Goal: Find specific page/section: Find specific page/section

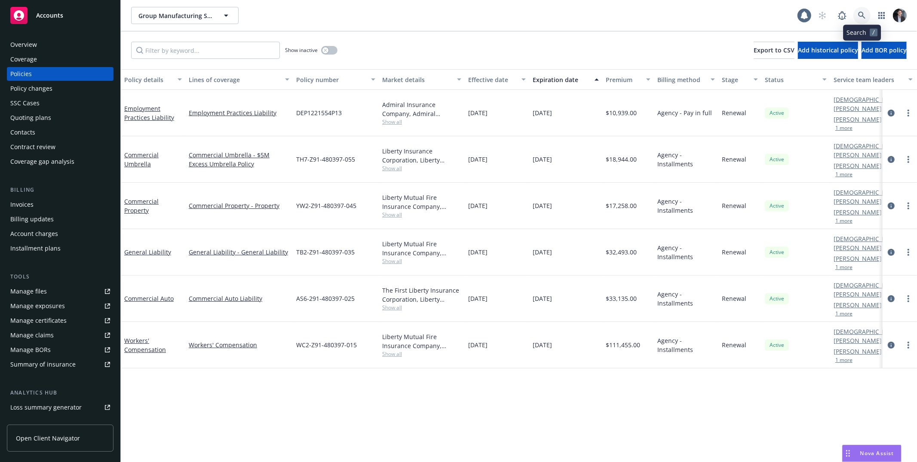
click at [864, 15] on icon at bounding box center [862, 16] width 8 height 8
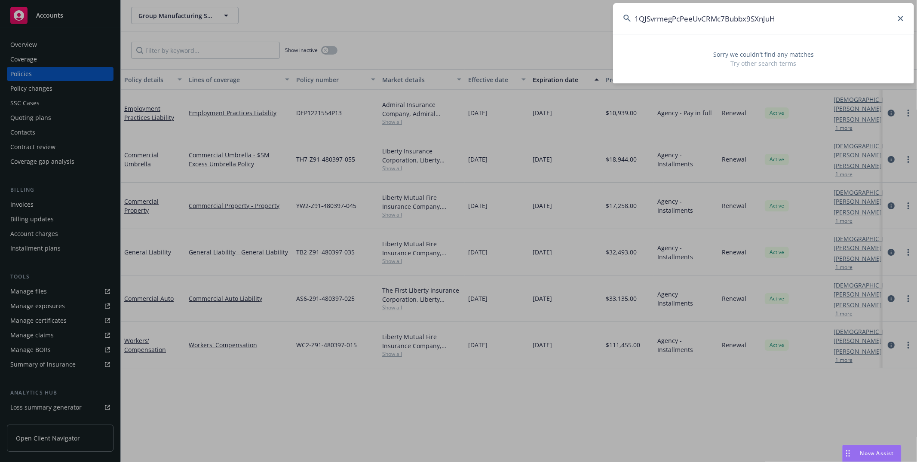
click at [890, 21] on input "1QJSvrmegPcPeeUvCRMc7Bubbx9SXnJuH" at bounding box center [763, 18] width 301 height 31
click at [894, 21] on input "1QJSvrmegPcPeeUvCRMc7Bubbx9SXnJuH" at bounding box center [763, 18] width 301 height 31
click at [899, 21] on input "1QJSvrmegPcPeeUvCRMc7Bubbx9SXnJuH" at bounding box center [763, 18] width 301 height 31
type input "1QJSvrmegPcPeeUvCRMc7Bubbx9SXnJuH"
